Goal: Task Accomplishment & Management: Complete application form

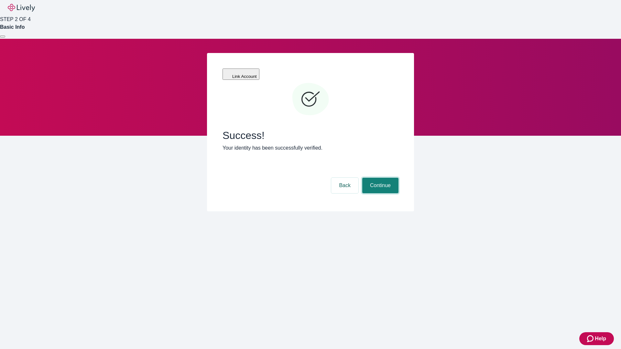
click at [379, 178] on button "Continue" at bounding box center [380, 186] width 36 height 16
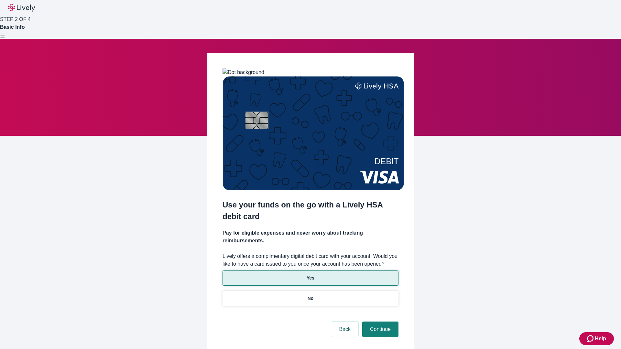
click at [310, 275] on p "Yes" at bounding box center [310, 278] width 8 height 7
click at [379, 322] on button "Continue" at bounding box center [380, 330] width 36 height 16
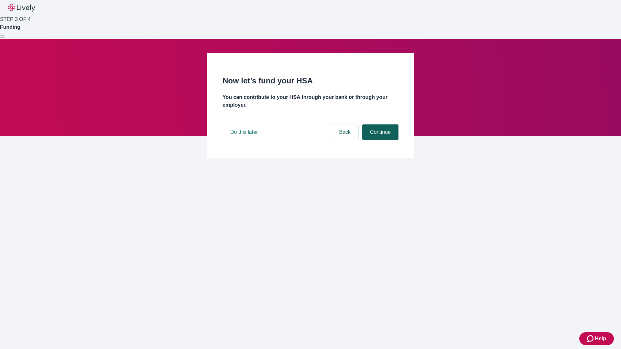
click at [379, 140] on button "Continue" at bounding box center [380, 132] width 36 height 16
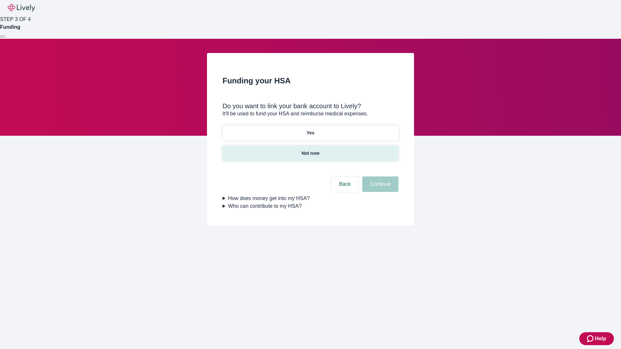
click at [310, 150] on p "Not now" at bounding box center [310, 153] width 18 height 7
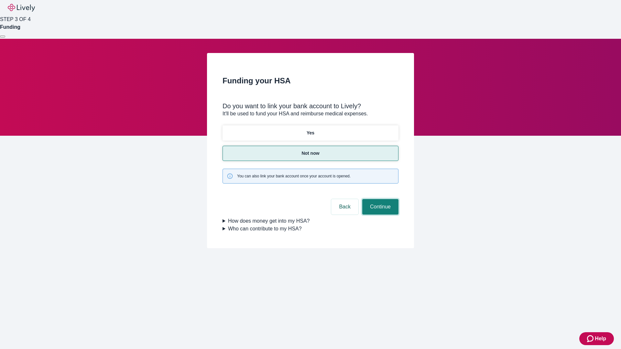
click at [379, 199] on button "Continue" at bounding box center [380, 207] width 36 height 16
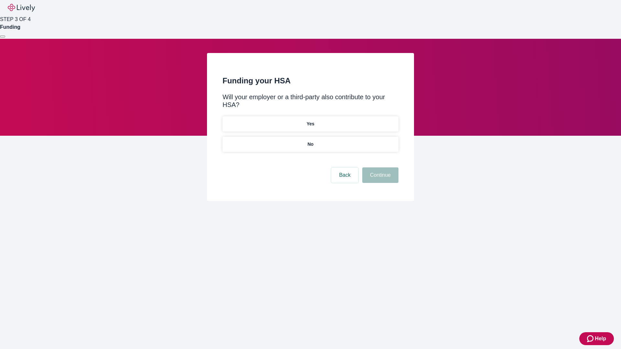
click at [310, 141] on p "No" at bounding box center [310, 144] width 6 height 7
click at [379, 167] on button "Continue" at bounding box center [380, 175] width 36 height 16
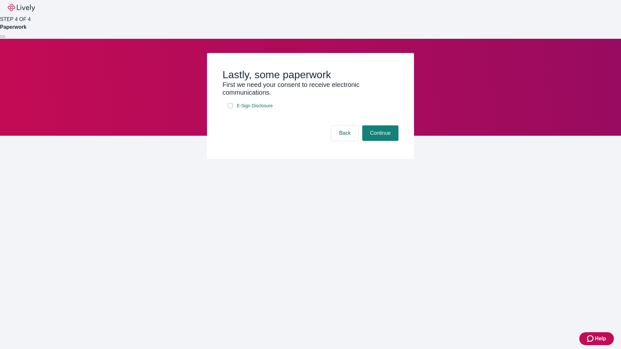
click at [230, 108] on input "E-Sign Disclosure" at bounding box center [230, 105] width 5 height 5
checkbox input "true"
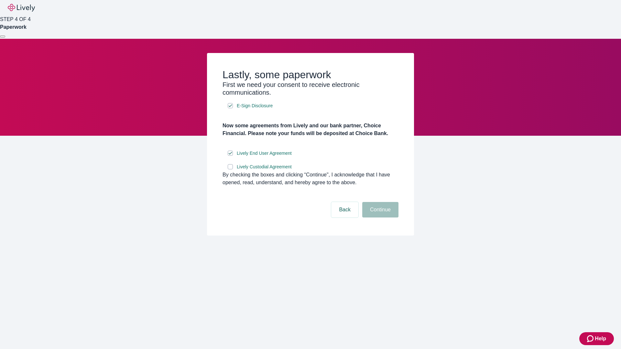
click at [230, 169] on input "Lively Custodial Agreement" at bounding box center [230, 166] width 5 height 5
checkbox input "true"
click at [379, 218] on button "Continue" at bounding box center [380, 210] width 36 height 16
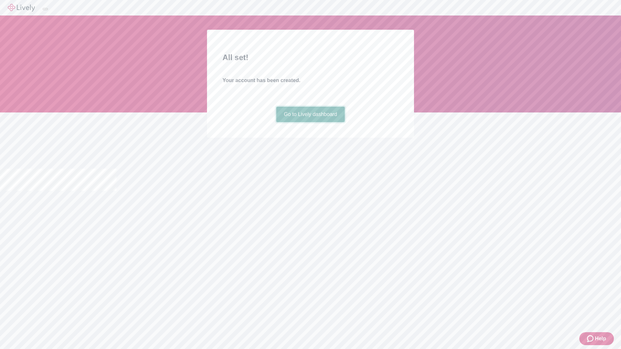
click at [310, 122] on link "Go to Lively dashboard" at bounding box center [310, 115] width 69 height 16
